Goal: Find specific page/section: Find specific page/section

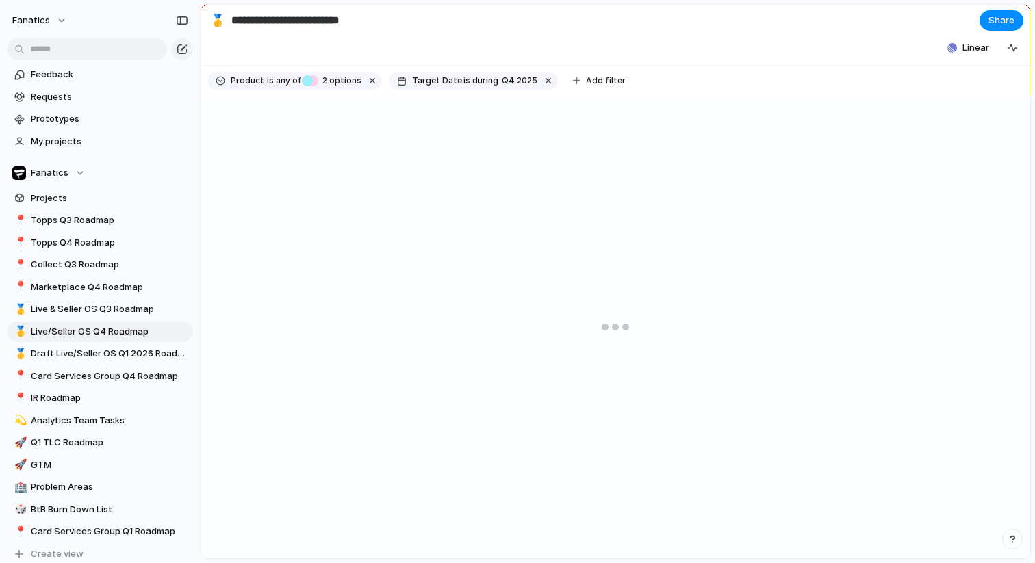
click at [145, 322] on link "🥇 Live/Seller OS Q4 Roadmap" at bounding box center [100, 332] width 186 height 21
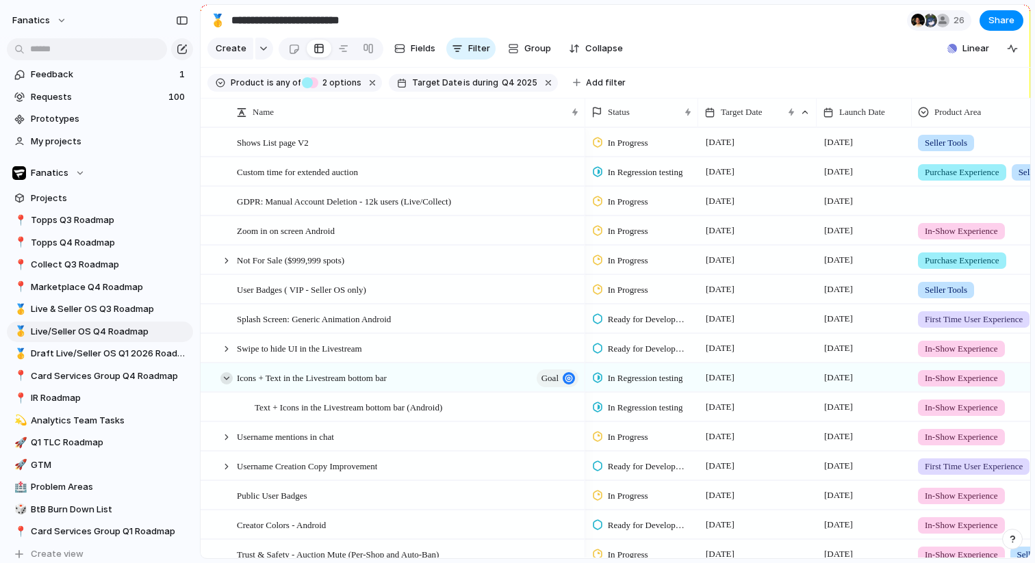
click at [225, 378] on div at bounding box center [226, 378] width 12 height 12
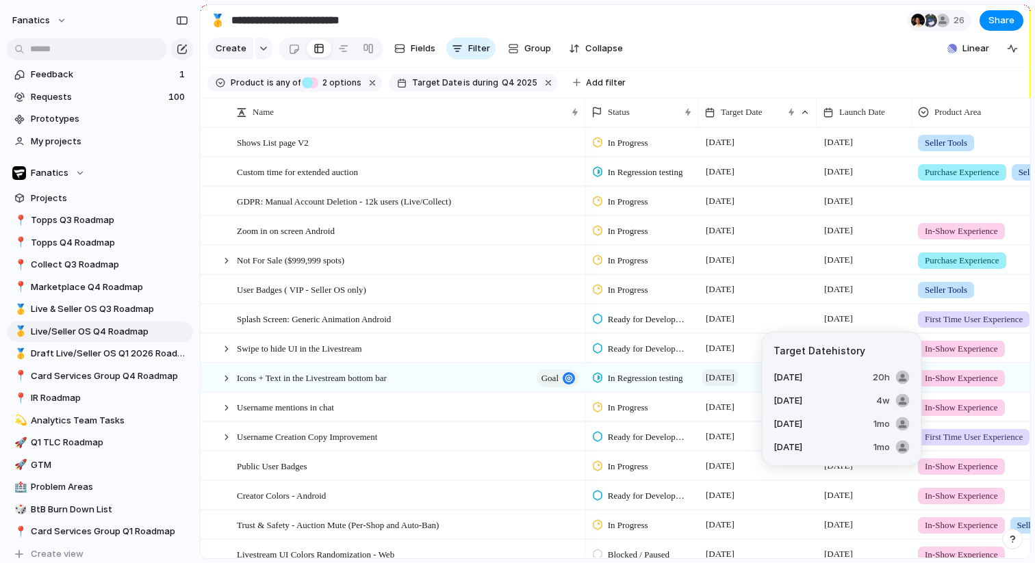
click at [738, 376] on span "[DATE]" at bounding box center [720, 378] width 36 height 16
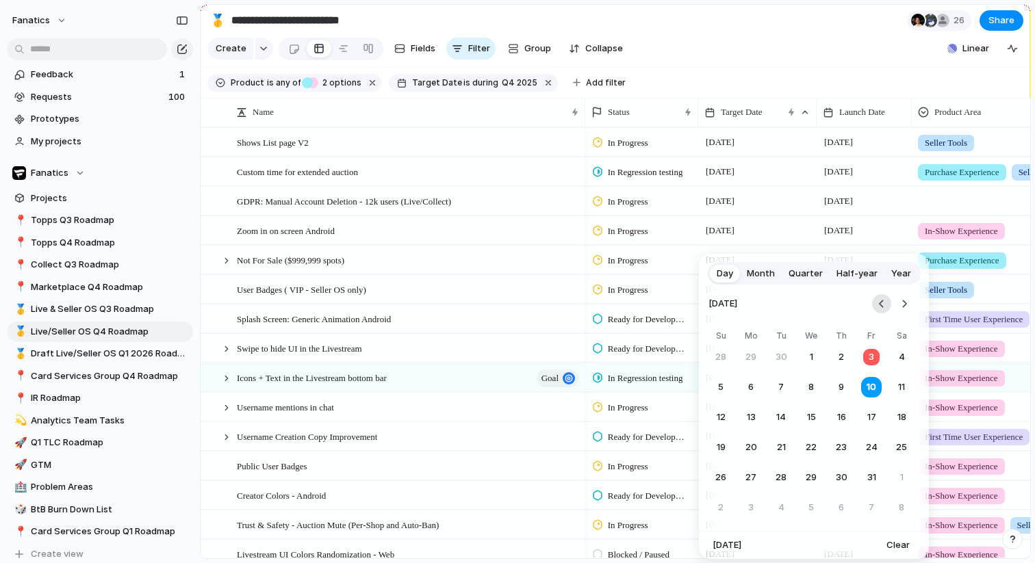
click at [889, 301] on button "Go to the Previous Month" at bounding box center [881, 303] width 19 height 19
click at [751, 479] on button "29" at bounding box center [751, 478] width 25 height 25
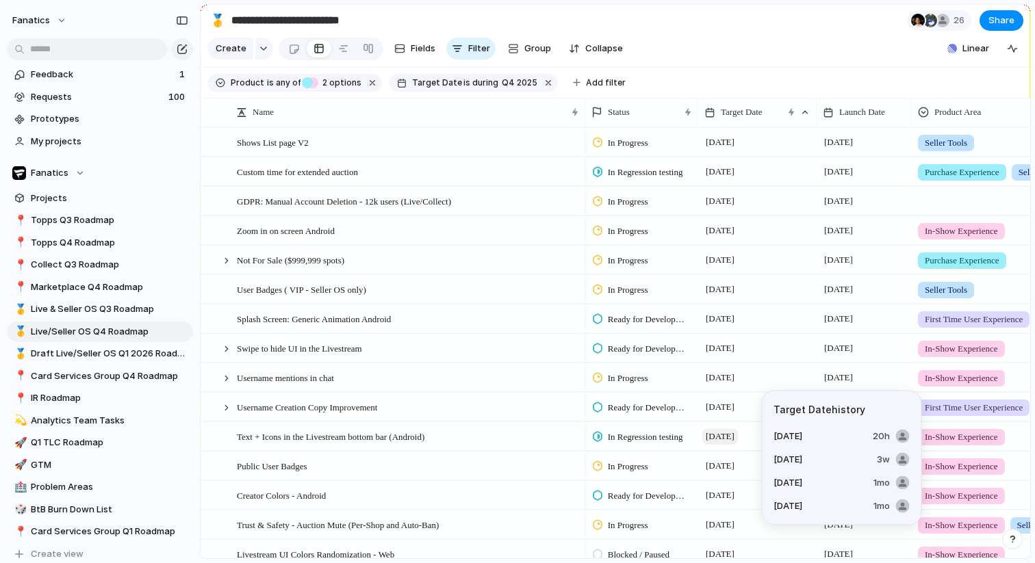
click at [715, 437] on span "[DATE]" at bounding box center [720, 437] width 36 height 16
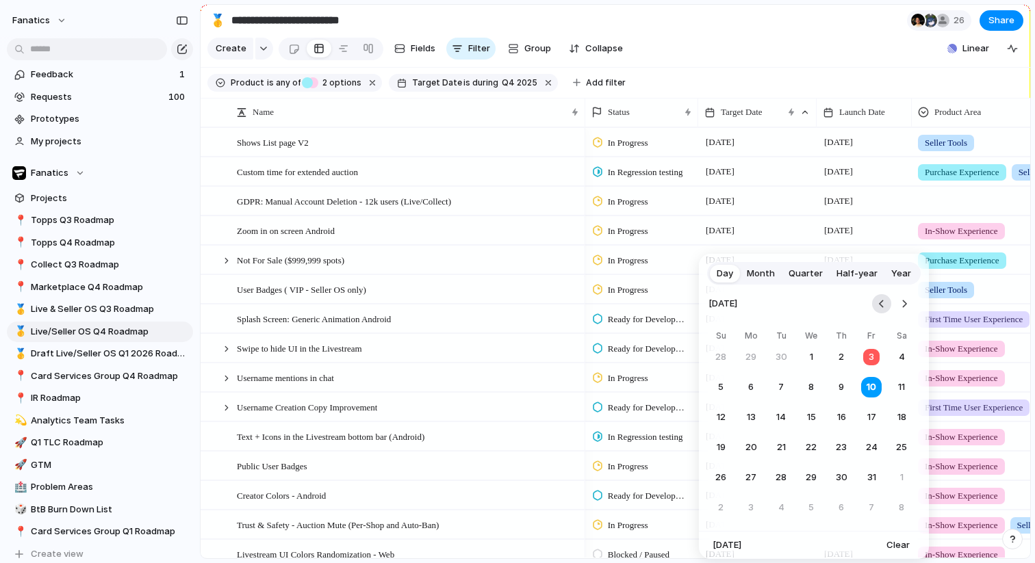
click at [888, 305] on button "Go to the Previous Month" at bounding box center [881, 303] width 19 height 19
click at [868, 416] on button "19" at bounding box center [871, 417] width 25 height 25
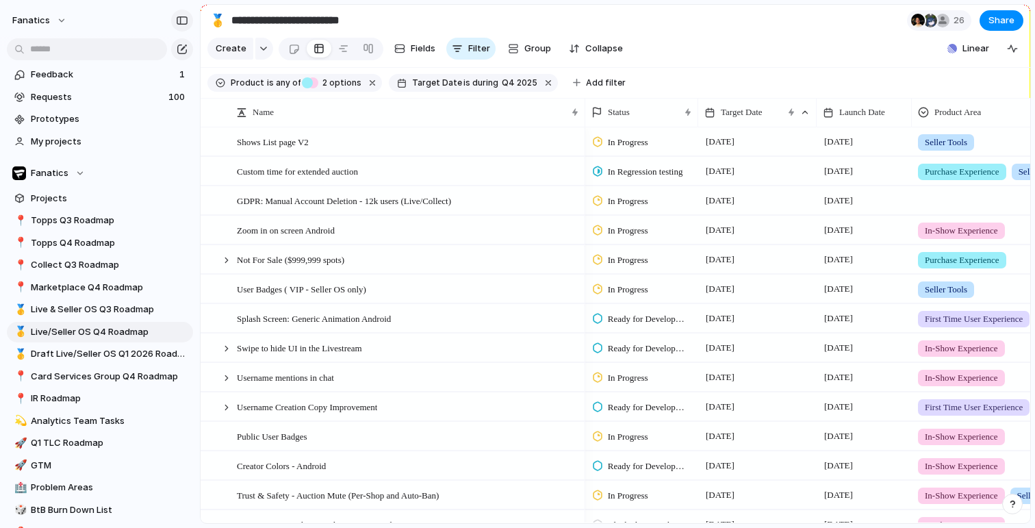
click at [183, 23] on div "button" at bounding box center [182, 21] width 12 height 10
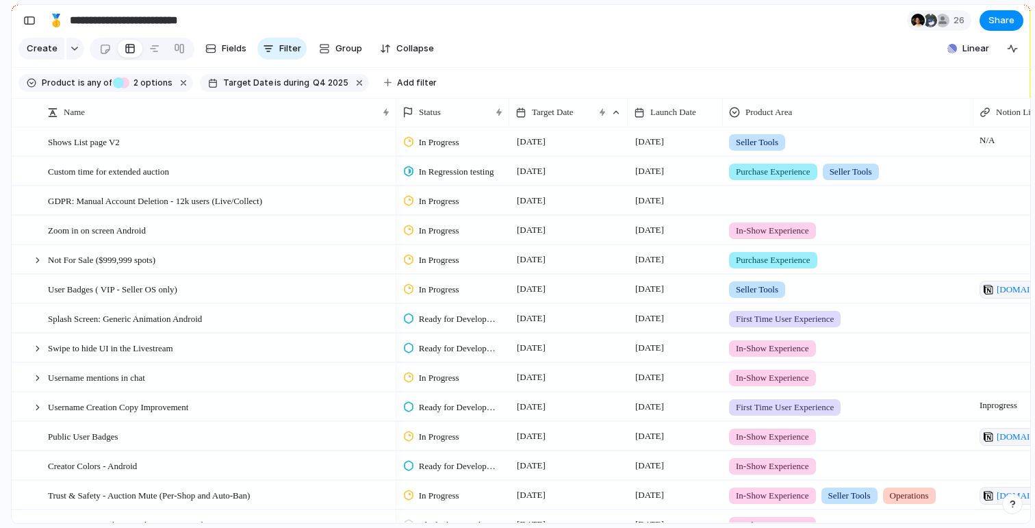
click at [424, 145] on span "In Progress" at bounding box center [439, 143] width 40 height 14
click at [547, 79] on div "Backlog Design & Scoping Ready for Development Blocked / Paused In Progress In …" at bounding box center [517, 264] width 1035 height 528
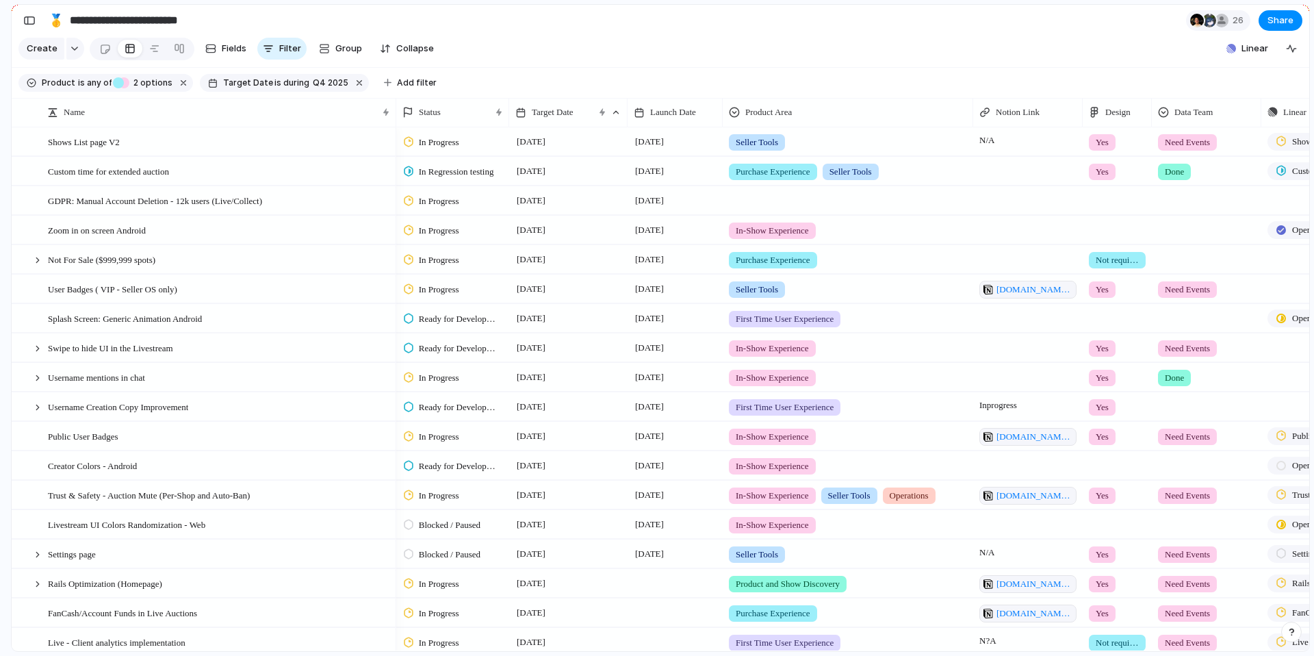
scroll to position [1, 0]
click at [28, 7] on div "**********" at bounding box center [123, 20] width 210 height 30
click at [28, 23] on div "button" at bounding box center [29, 21] width 12 height 10
